Goal: Task Accomplishment & Management: Manage account settings

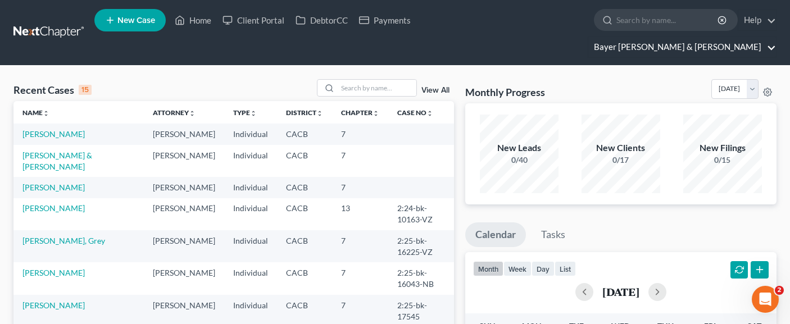
click at [736, 37] on link "Bayer [PERSON_NAME] & [PERSON_NAME]" at bounding box center [682, 47] width 188 height 20
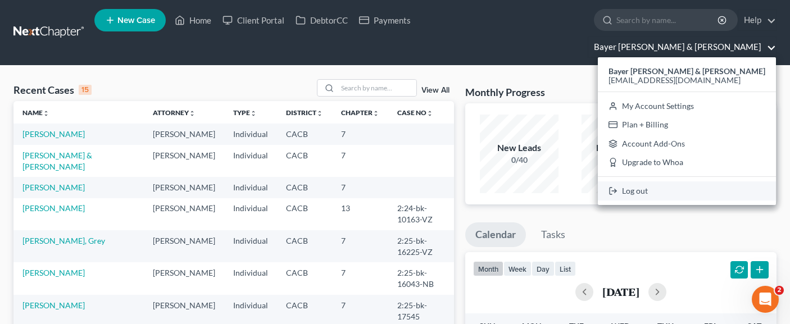
click at [703, 181] on link "Log out" at bounding box center [687, 190] width 178 height 19
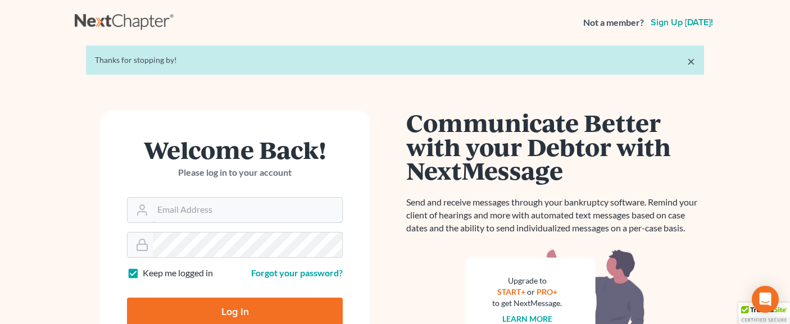
type input "[EMAIL_ADDRESS][DOMAIN_NAME]"
click at [203, 312] on input "Log In" at bounding box center [235, 312] width 216 height 28
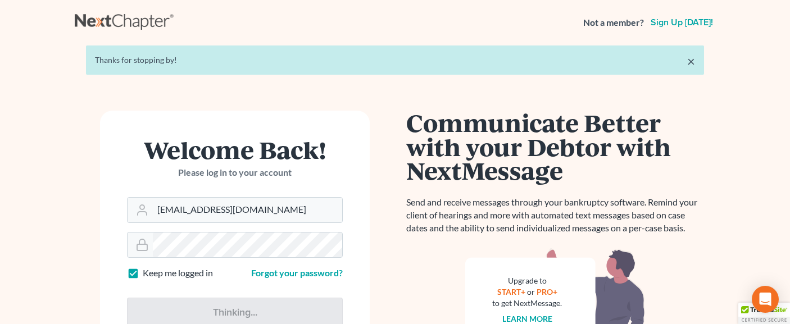
type input "Thinking..."
